Goal: Navigation & Orientation: Find specific page/section

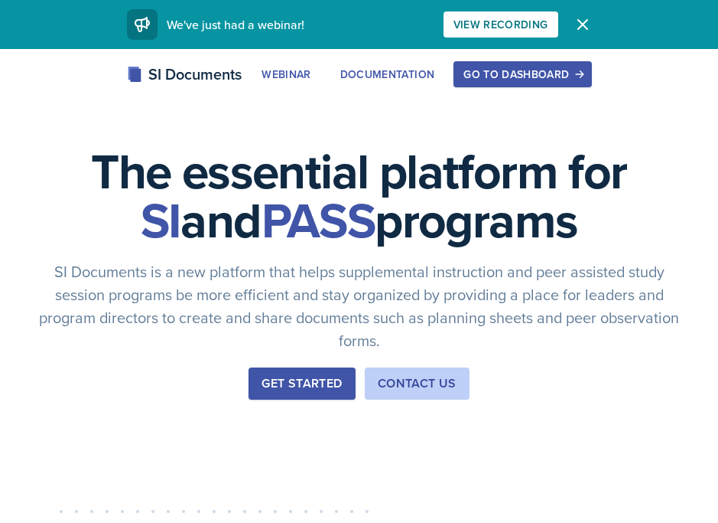
click at [536, 76] on div "Go to Dashboard" at bounding box center [523, 74] width 118 height 12
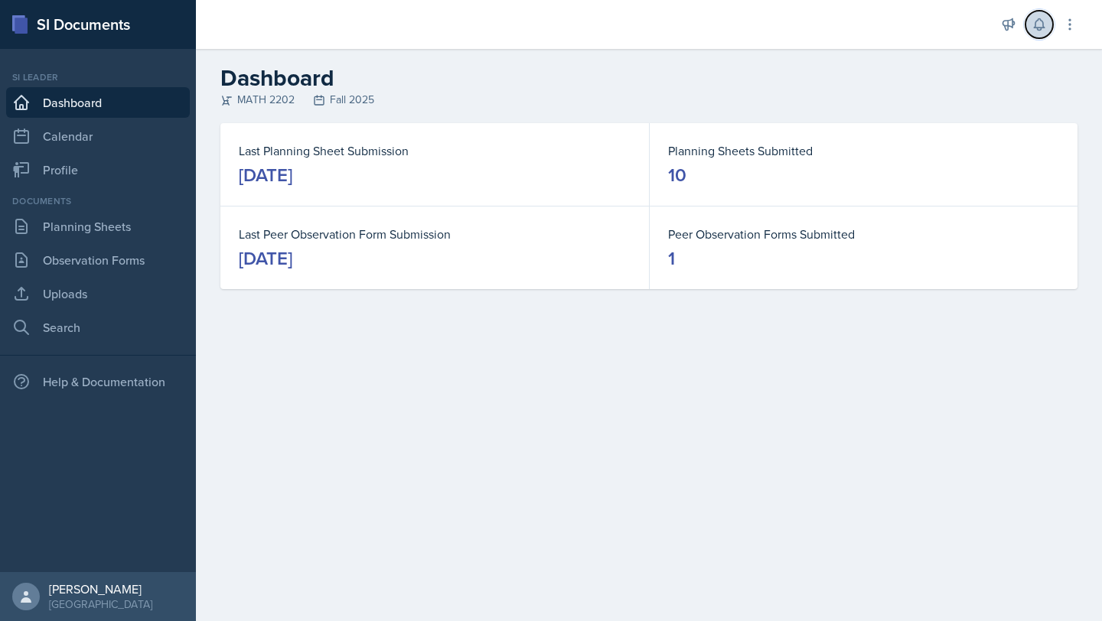
click at [718, 34] on button at bounding box center [1039, 25] width 28 height 28
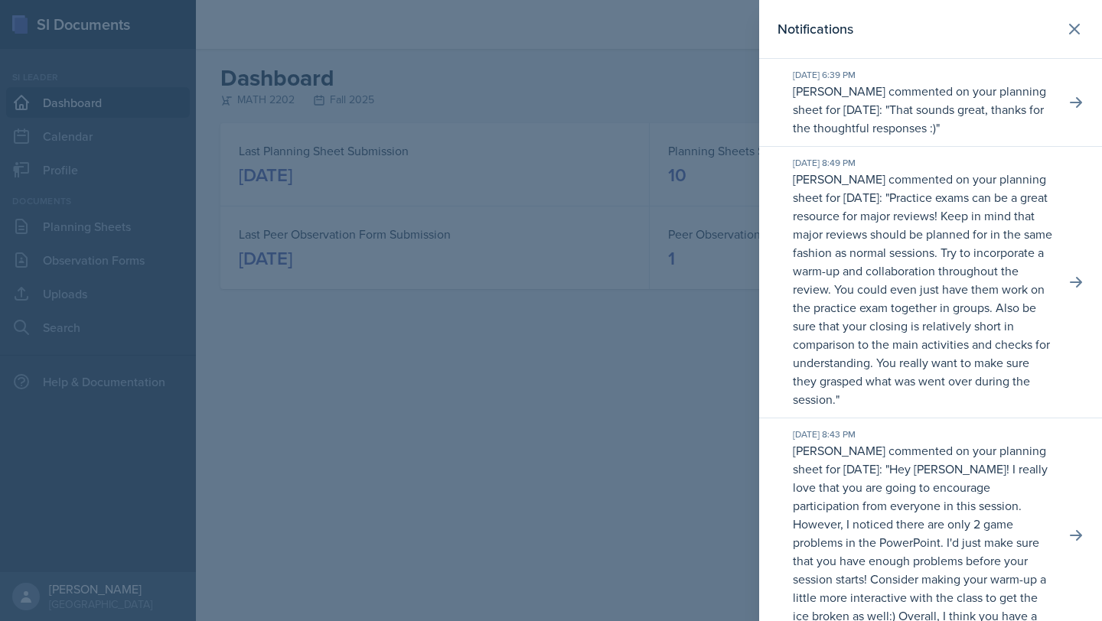
click at [718, 39] on div "Notifications" at bounding box center [930, 28] width 306 height 21
click at [718, 34] on icon at bounding box center [1074, 28] width 9 height 9
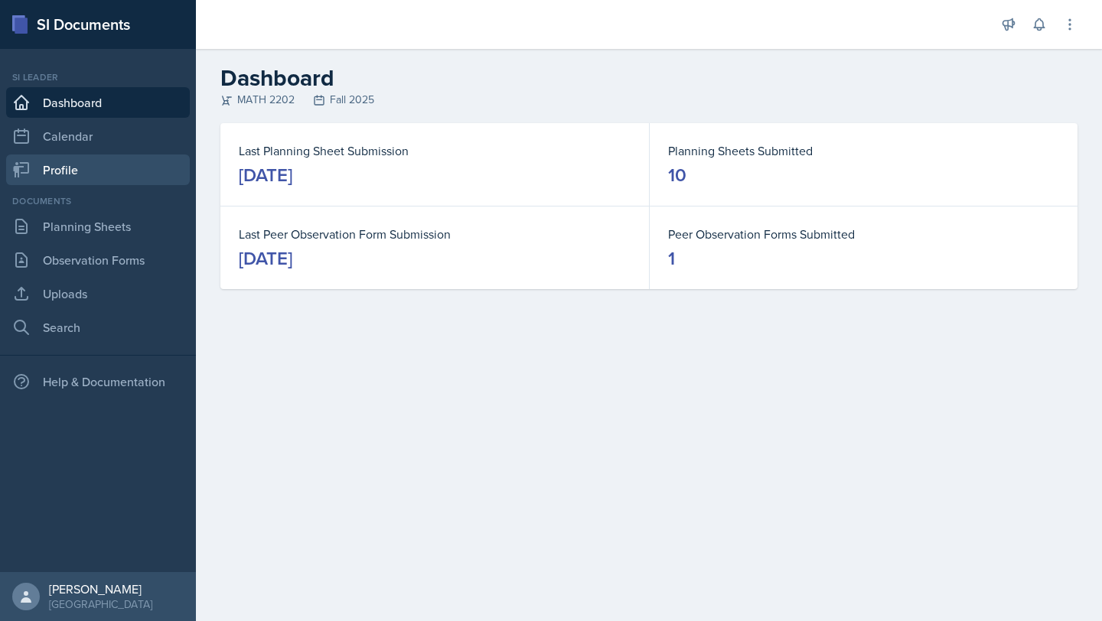
click at [111, 155] on link "Profile" at bounding box center [98, 170] width 184 height 31
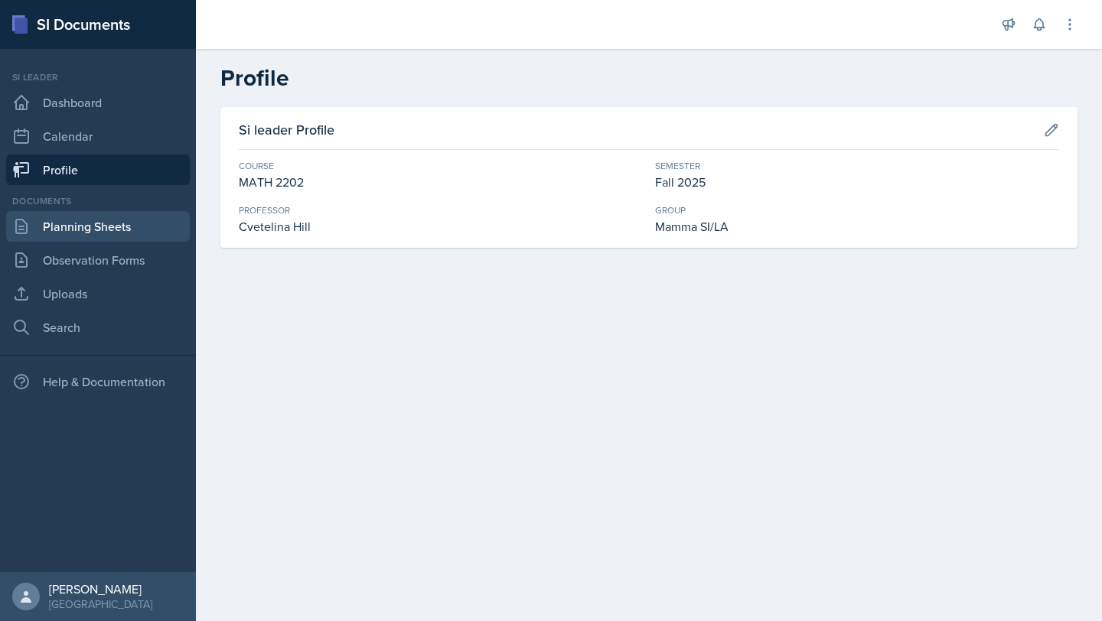
click at [109, 217] on link "Planning Sheets" at bounding box center [98, 226] width 184 height 31
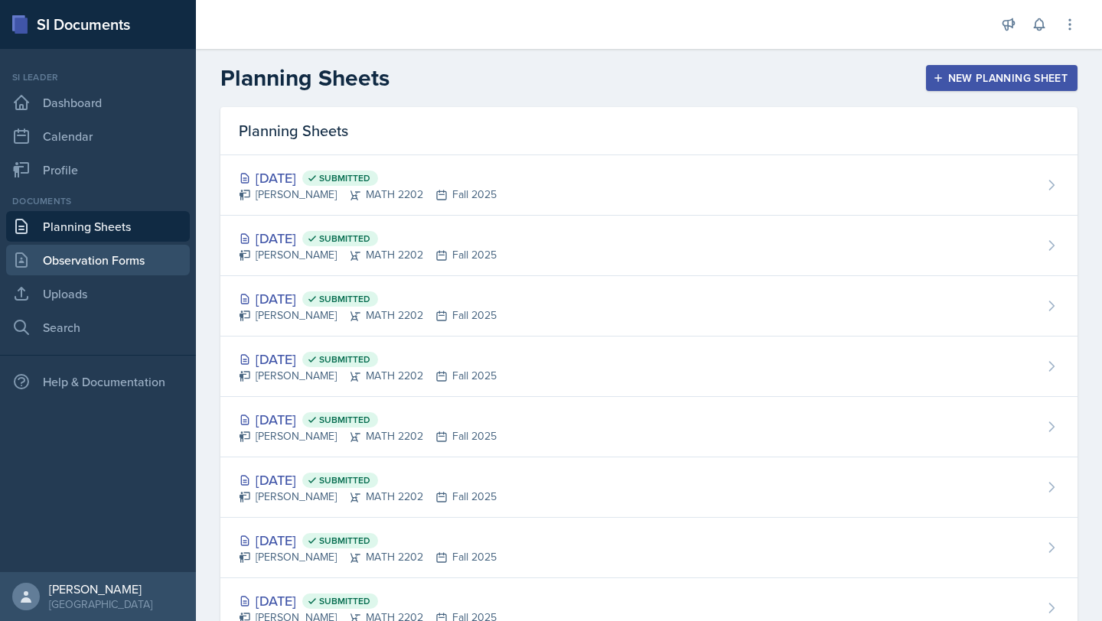
click at [121, 262] on link "Observation Forms" at bounding box center [98, 260] width 184 height 31
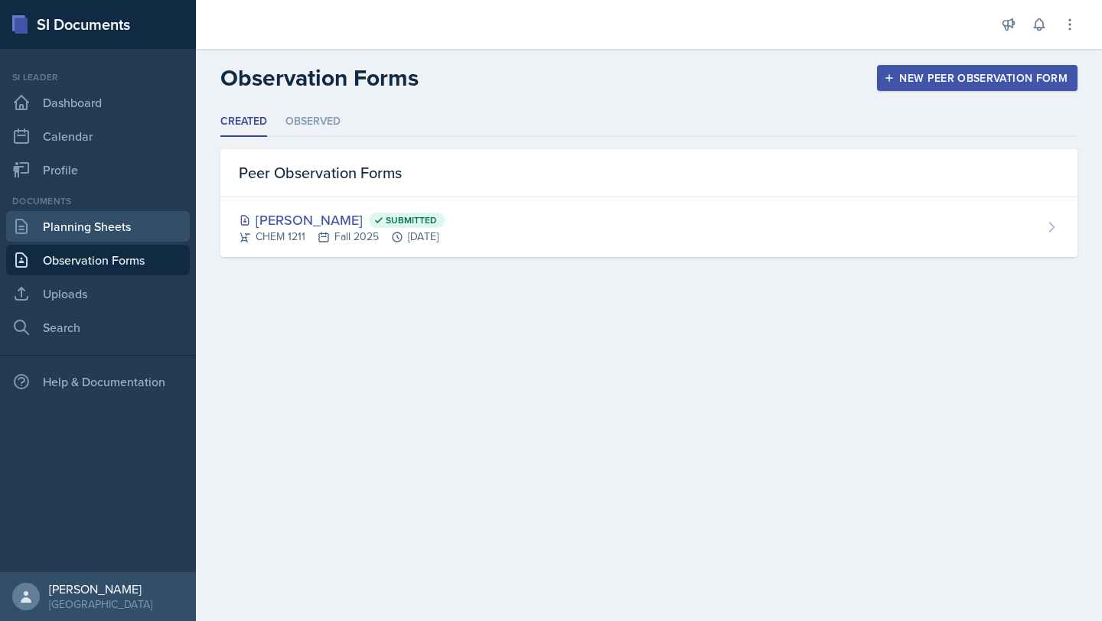
click at [116, 240] on link "Planning Sheets" at bounding box center [98, 226] width 184 height 31
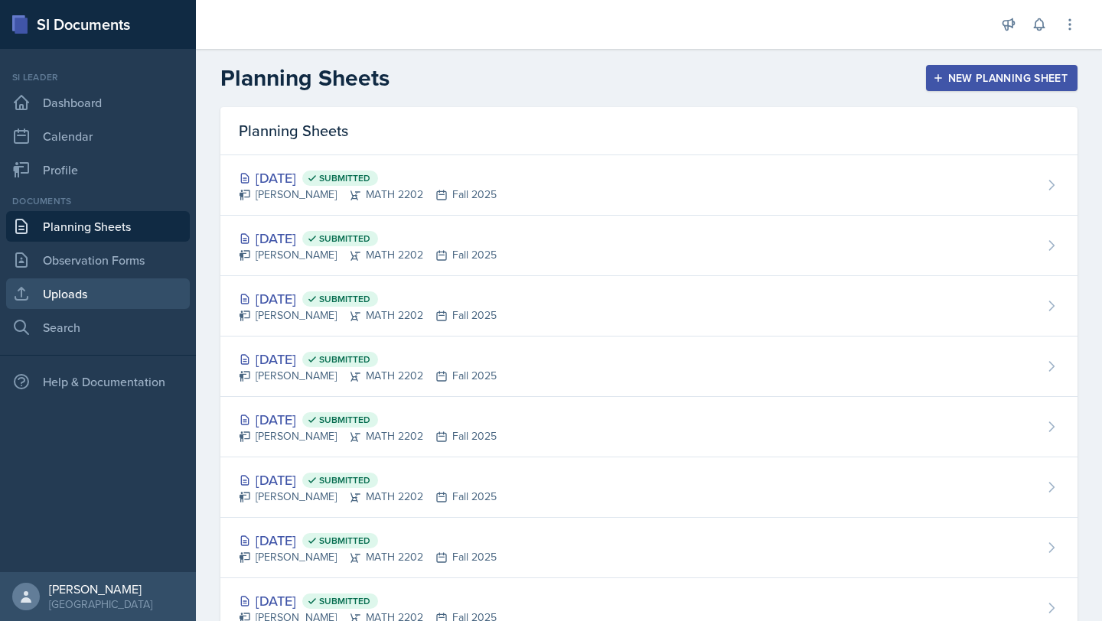
click at [93, 295] on link "Uploads" at bounding box center [98, 293] width 184 height 31
